Goal: Information Seeking & Learning: Find specific fact

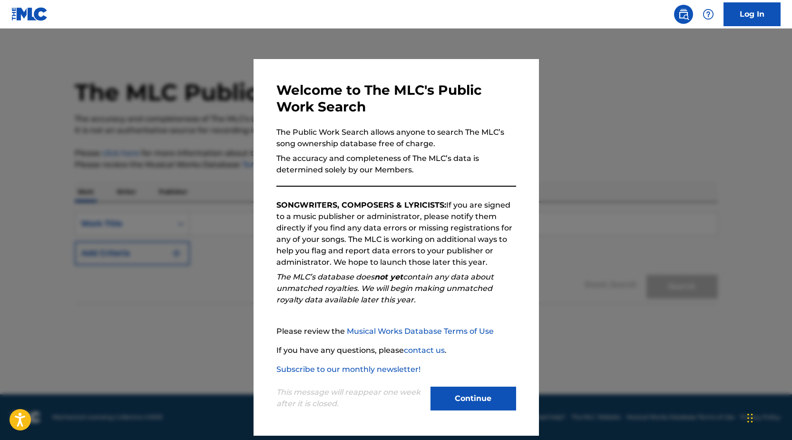
click at [466, 404] on button "Continue" at bounding box center [474, 398] width 86 height 24
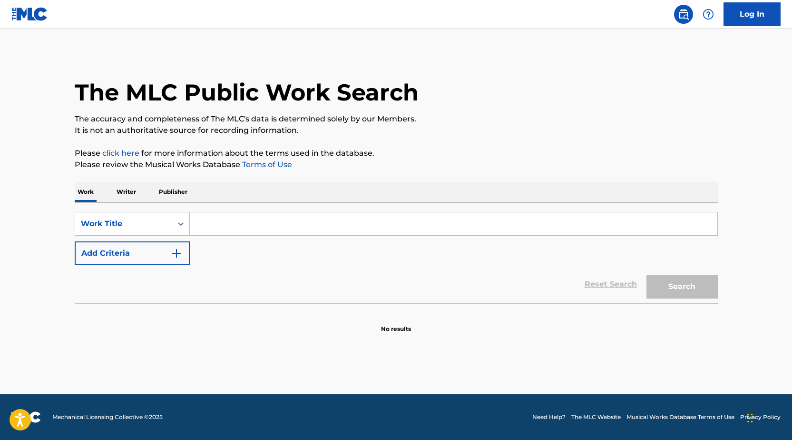
click at [125, 190] on p "Writer" at bounding box center [126, 192] width 25 height 20
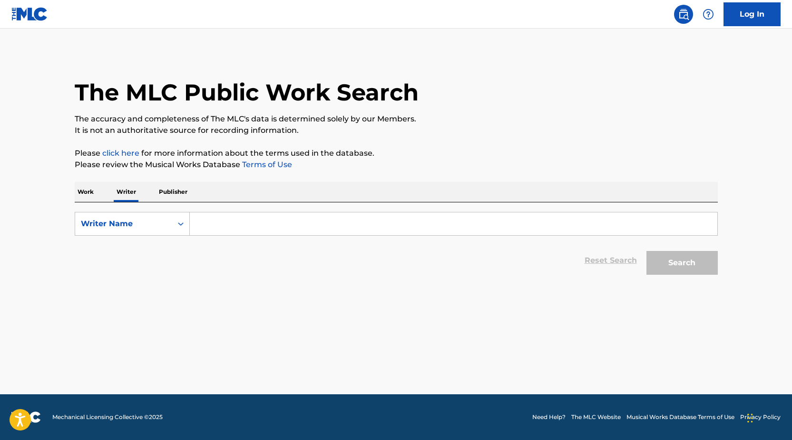
click at [204, 229] on input "Search Form" at bounding box center [454, 223] width 528 height 23
type input "[PERSON_NAME]"
click at [687, 267] on button "Search" at bounding box center [682, 263] width 71 height 24
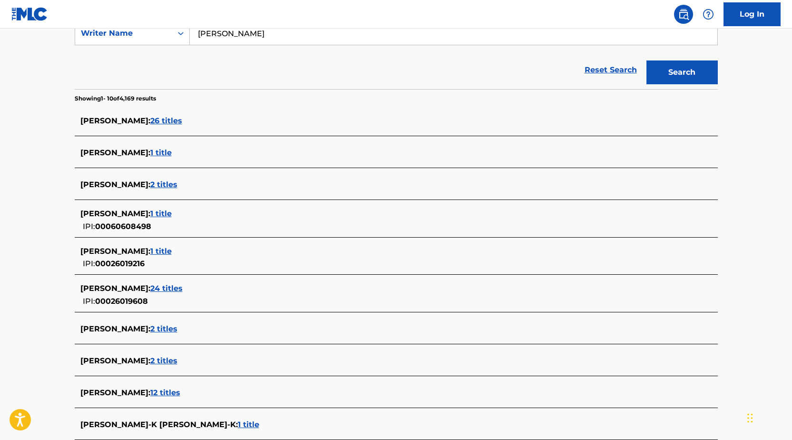
scroll to position [238, 0]
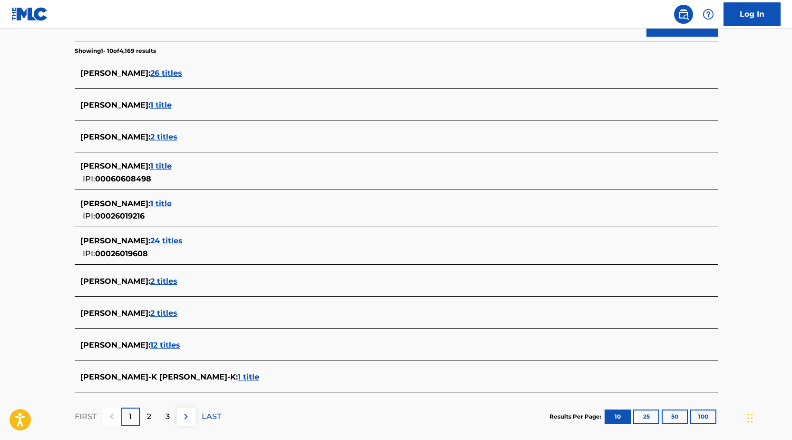
click at [164, 309] on span "2 titles" at bounding box center [163, 312] width 27 height 9
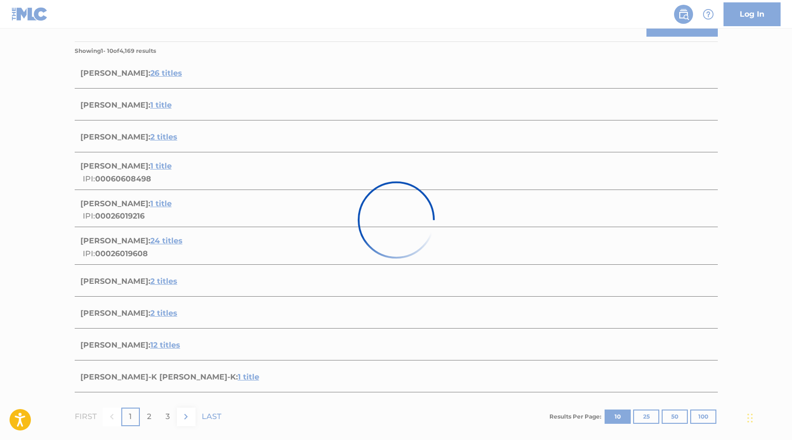
scroll to position [123, 0]
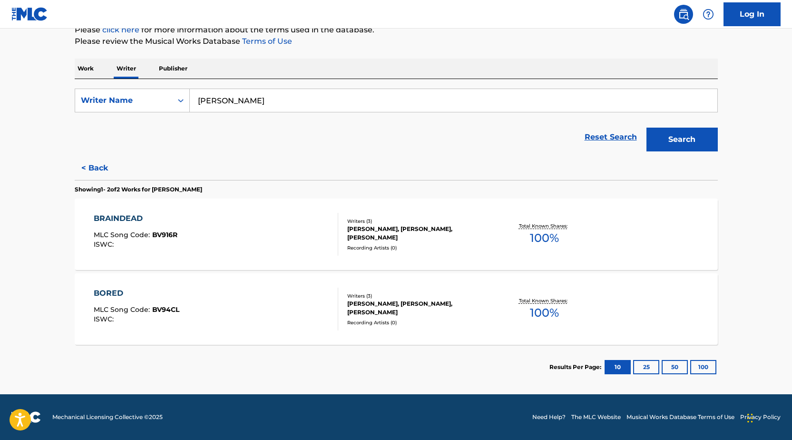
click at [90, 167] on button "< Back" at bounding box center [103, 168] width 57 height 24
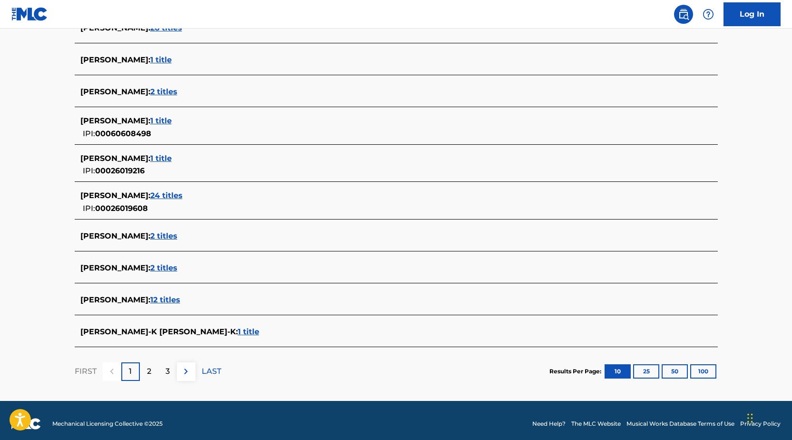
scroll to position [290, 0]
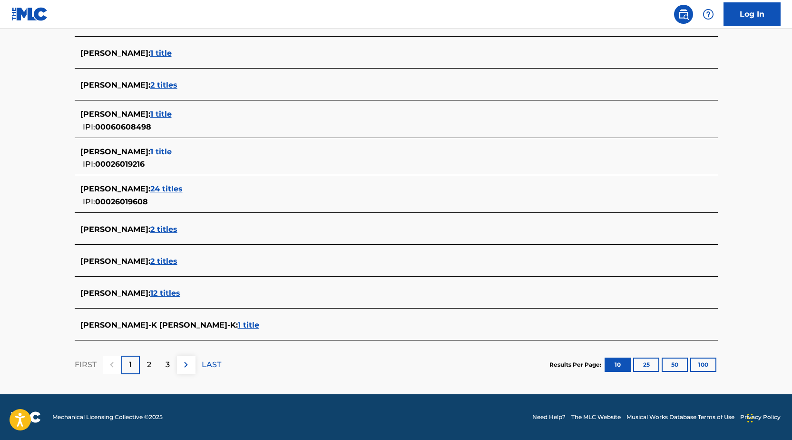
click at [149, 364] on p "2" at bounding box center [149, 364] width 4 height 11
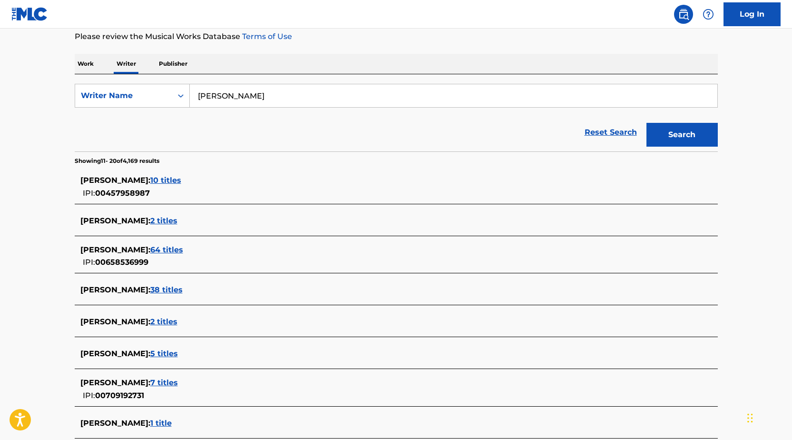
scroll to position [143, 0]
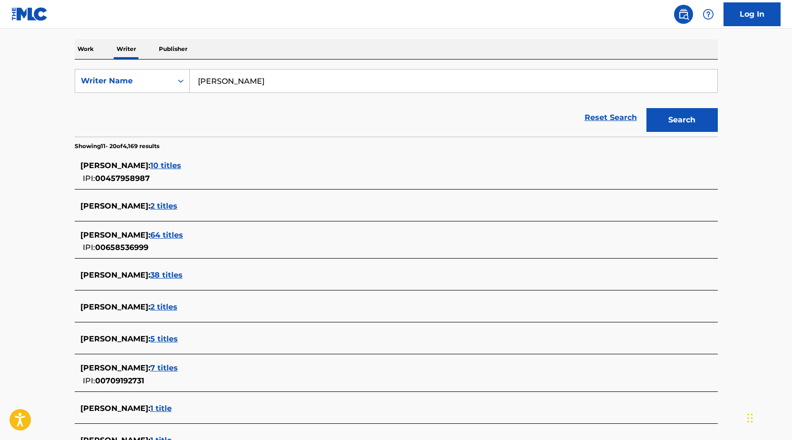
click at [150, 305] on span "2 titles" at bounding box center [163, 306] width 27 height 9
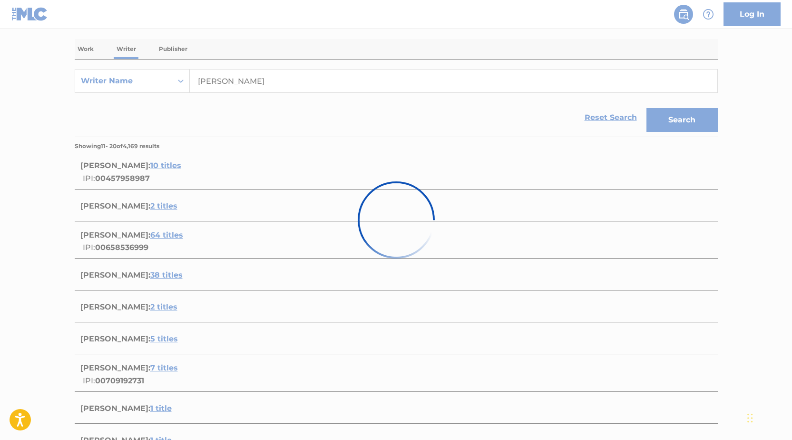
scroll to position [123, 0]
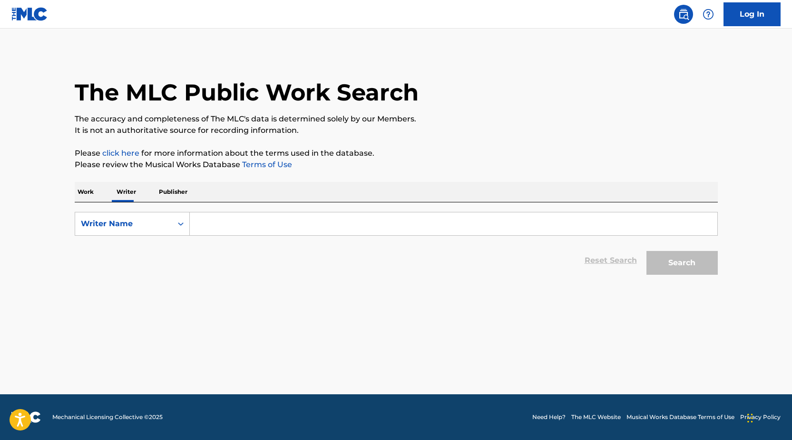
click at [239, 229] on input "Search Form" at bounding box center [454, 223] width 528 height 23
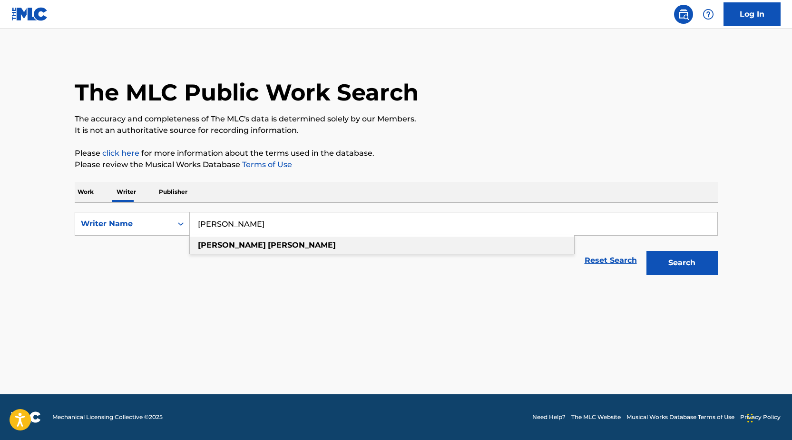
type input "[PERSON_NAME]"
click at [268, 248] on strong "[PERSON_NAME]" at bounding box center [302, 244] width 68 height 9
click at [671, 266] on button "Search" at bounding box center [682, 263] width 71 height 24
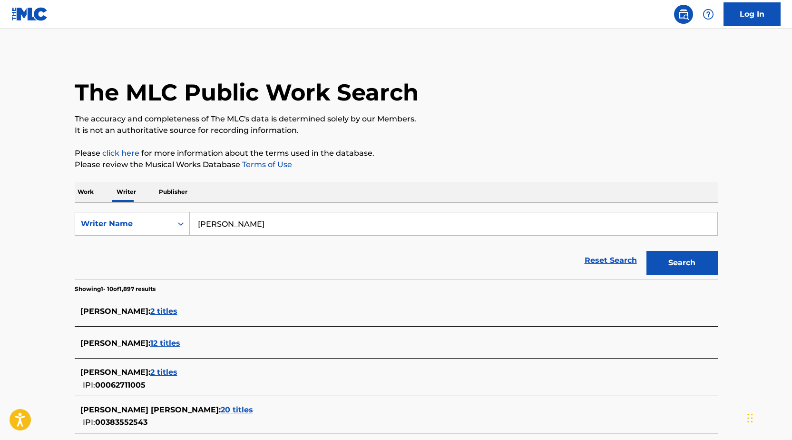
click at [162, 308] on span "2 titles" at bounding box center [163, 310] width 27 height 9
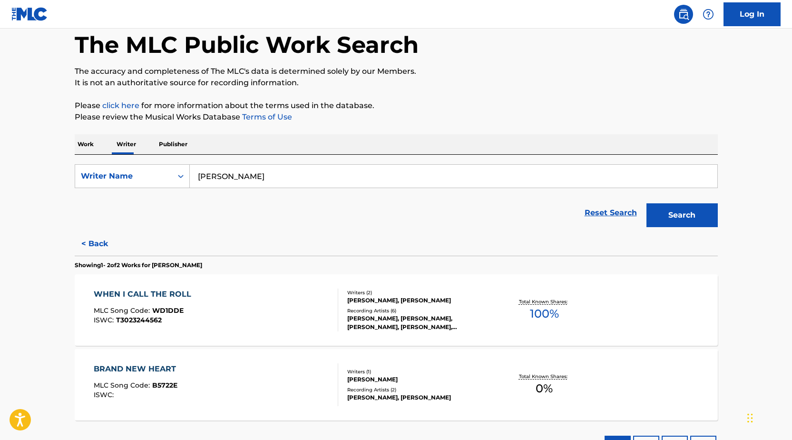
scroll to position [95, 0]
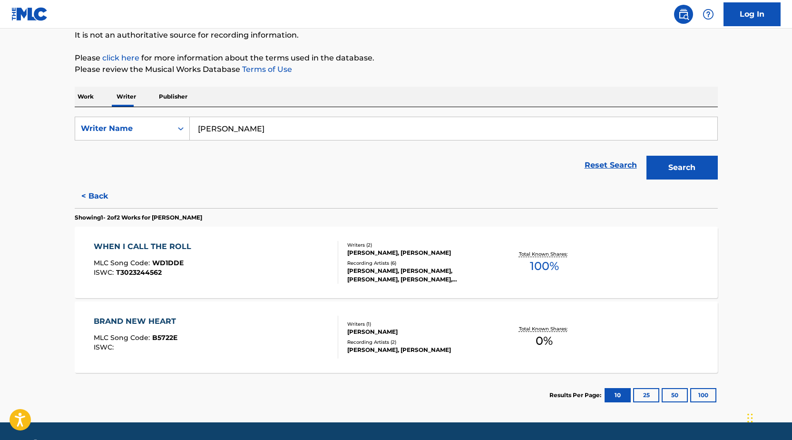
click at [103, 197] on button "< Back" at bounding box center [103, 196] width 57 height 24
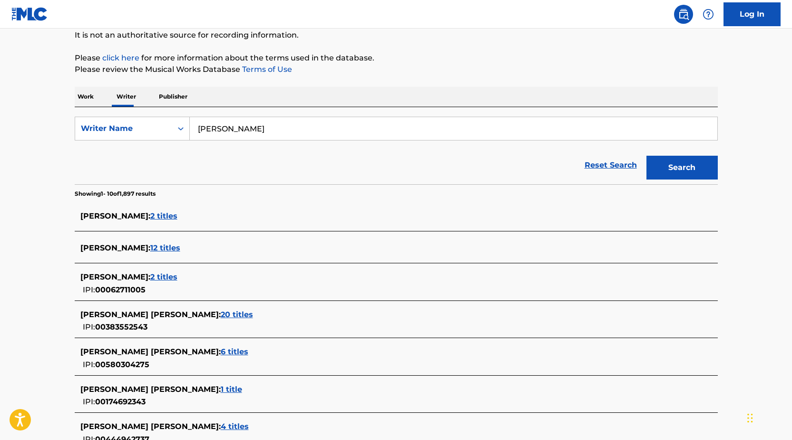
click at [150, 247] on span "12 titles" at bounding box center [165, 247] width 30 height 9
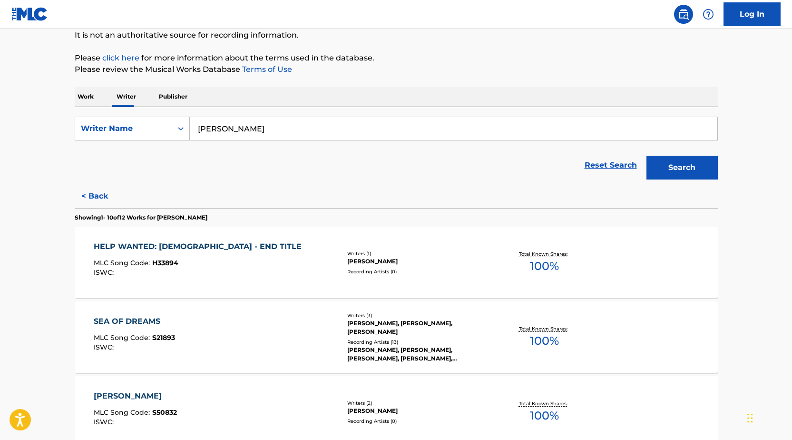
scroll to position [143, 0]
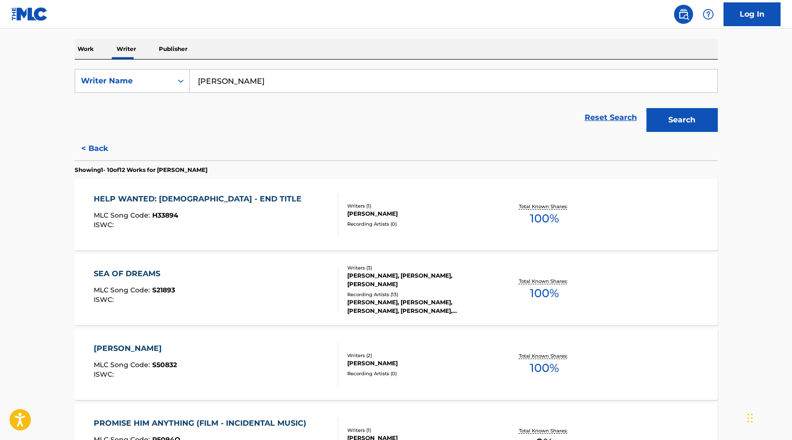
click at [372, 357] on div "Writers ( 2 )" at bounding box center [419, 355] width 144 height 7
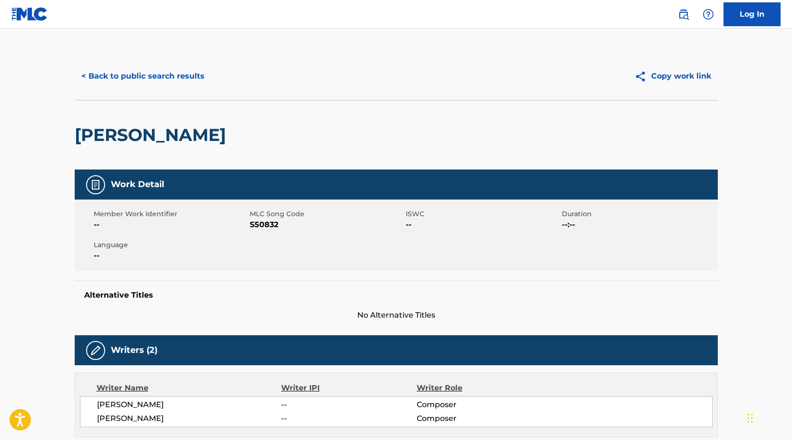
click at [163, 78] on button "< Back to public search results" at bounding box center [143, 76] width 137 height 24
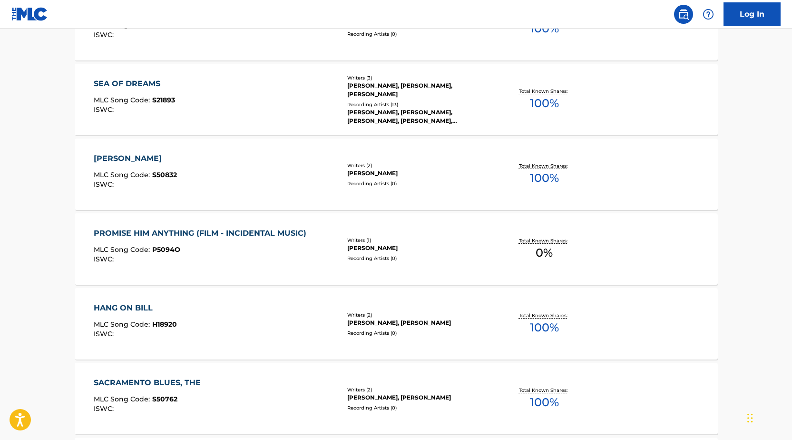
scroll to position [333, 0]
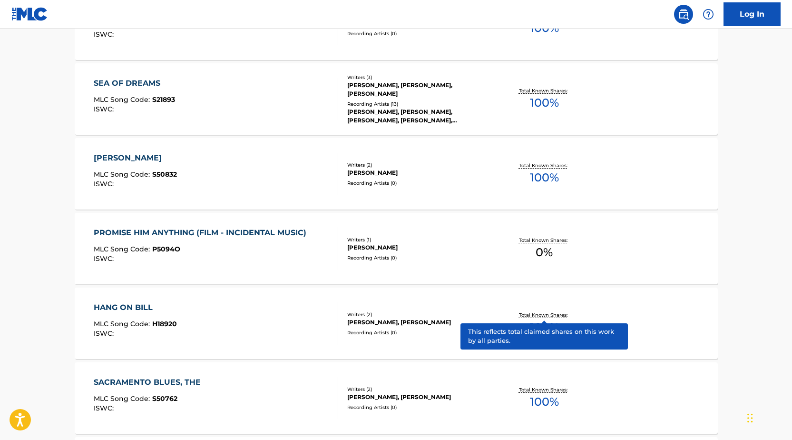
click at [534, 316] on p "Total Known Shares:" at bounding box center [544, 314] width 51 height 7
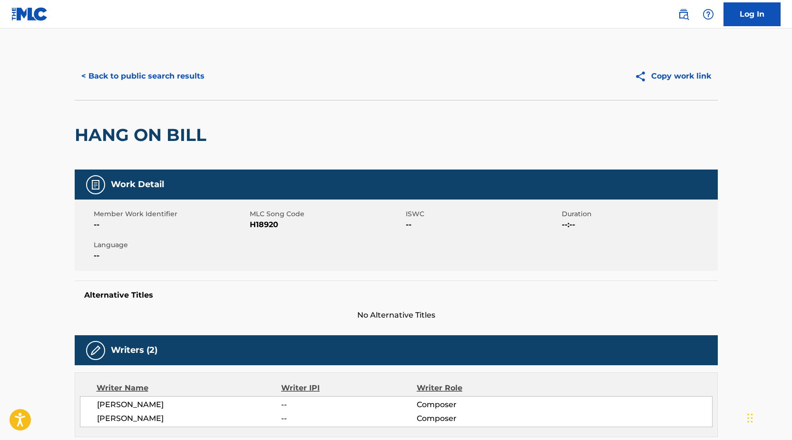
click at [149, 77] on button "< Back to public search results" at bounding box center [143, 76] width 137 height 24
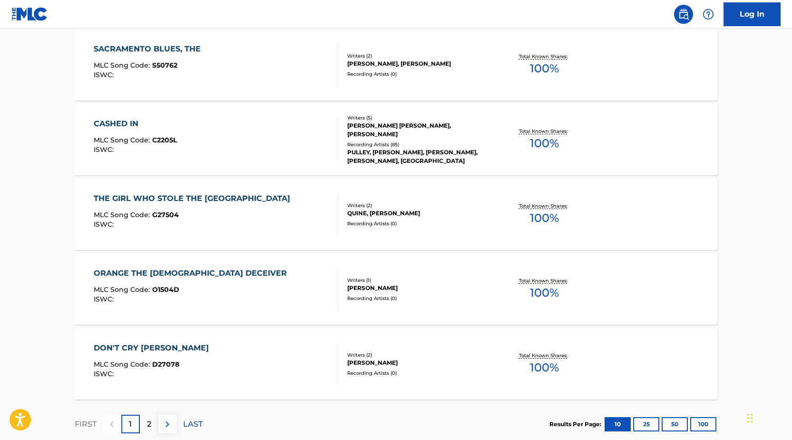
scroll to position [714, 0]
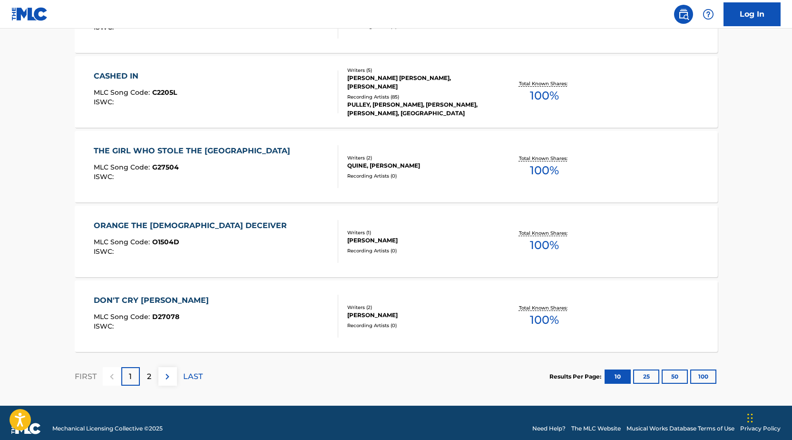
click at [162, 298] on div "DON'T CRY [PERSON_NAME]" at bounding box center [154, 300] width 120 height 11
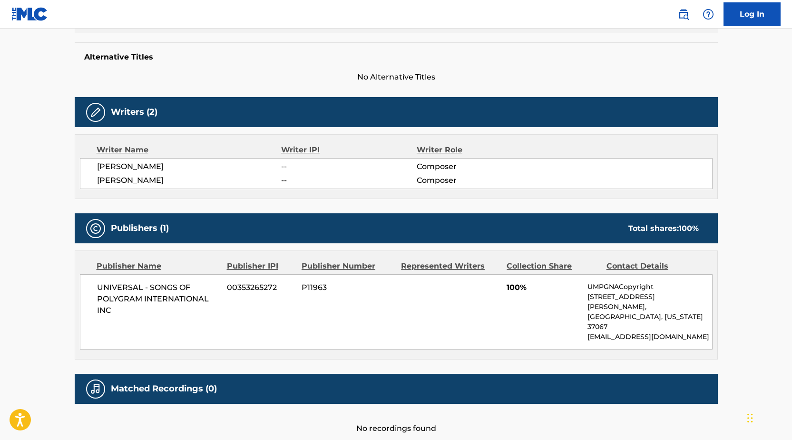
scroll to position [272, 0]
